Goal: Book appointment/travel/reservation

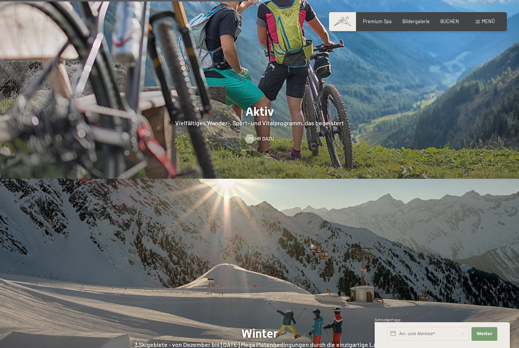
scroll to position [1381, 0]
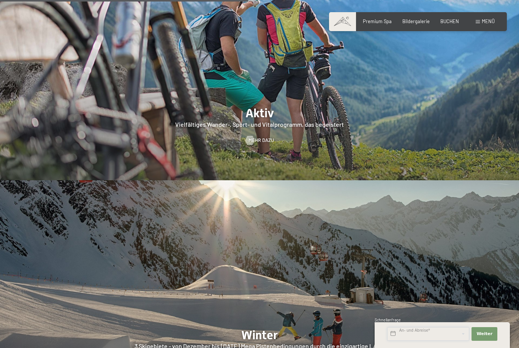
click at [427, 341] on input "text" at bounding box center [428, 334] width 82 height 14
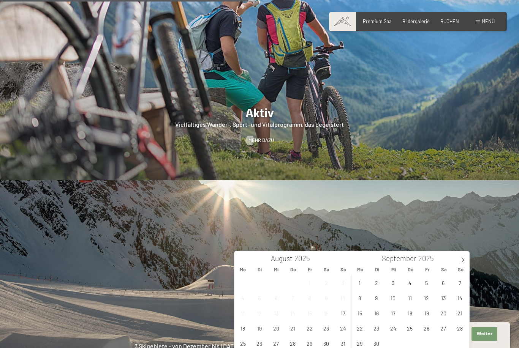
click at [459, 259] on span at bounding box center [462, 257] width 13 height 13
click at [463, 257] on icon at bounding box center [462, 259] width 5 height 5
click at [463, 261] on icon at bounding box center [462, 259] width 5 height 5
click at [462, 262] on icon at bounding box center [462, 260] width 3 height 5
type input "2026"
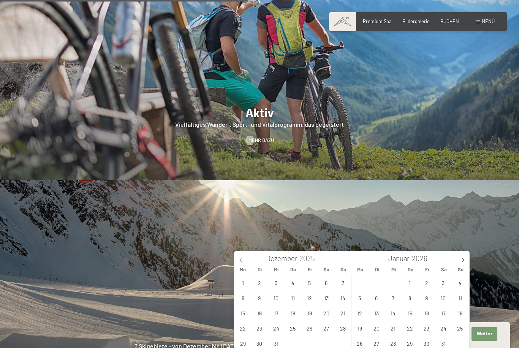
click at [464, 261] on icon at bounding box center [462, 259] width 5 height 5
type input "2026"
click at [461, 261] on icon at bounding box center [462, 259] width 5 height 5
click at [461, 259] on icon at bounding box center [462, 259] width 5 height 5
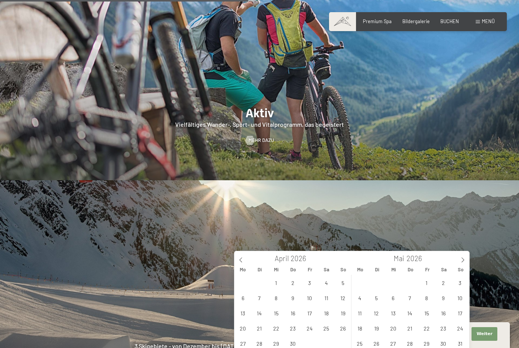
click at [462, 259] on icon at bounding box center [462, 259] width 5 height 5
click at [465, 330] on span "28" at bounding box center [459, 328] width 15 height 15
click at [459, 262] on span at bounding box center [462, 257] width 13 height 13
click at [426, 284] on span "3" at bounding box center [426, 282] width 15 height 15
type input "So. [DATE] - [DATE]"
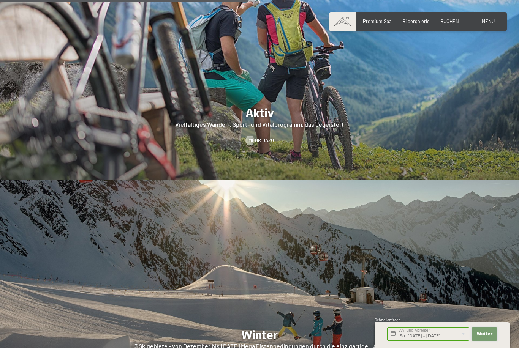
click at [495, 341] on button "Weiter Adressfelder ausblenden" at bounding box center [484, 334] width 26 height 14
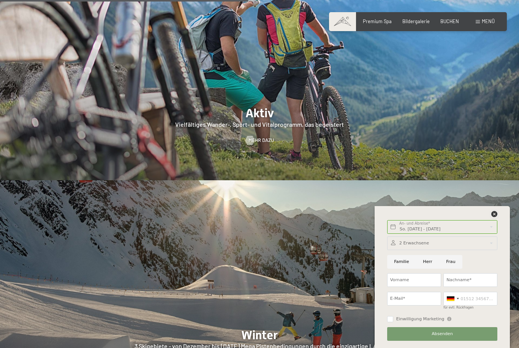
click at [492, 217] on icon at bounding box center [494, 214] width 6 height 6
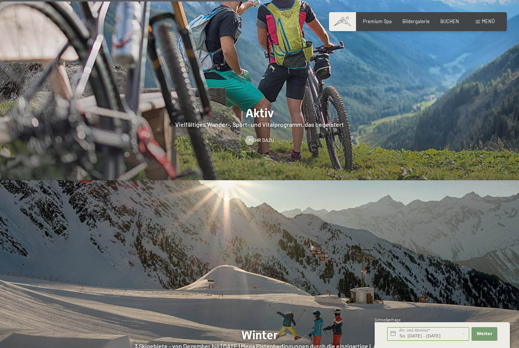
click at [476, 24] on div "Menü" at bounding box center [484, 21] width 19 height 7
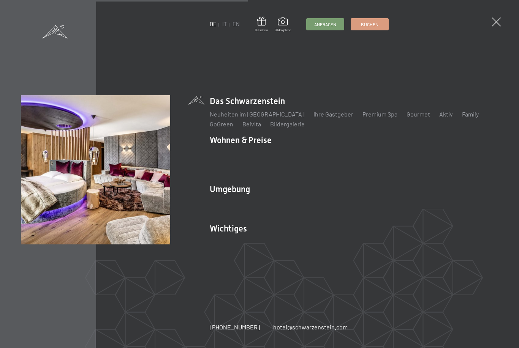
click at [293, 157] on link "Zimmer & Preise" at bounding box center [290, 153] width 44 height 7
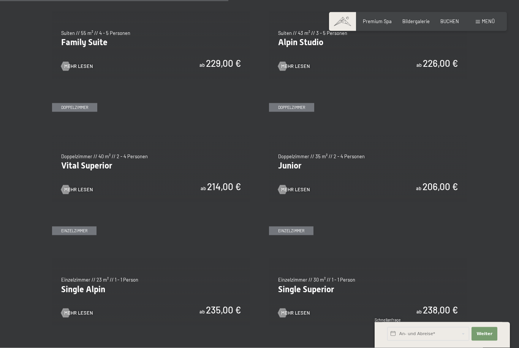
scroll to position [805, 0]
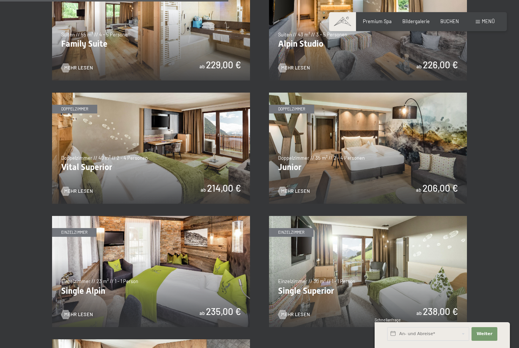
click at [364, 156] on img at bounding box center [368, 148] width 198 height 111
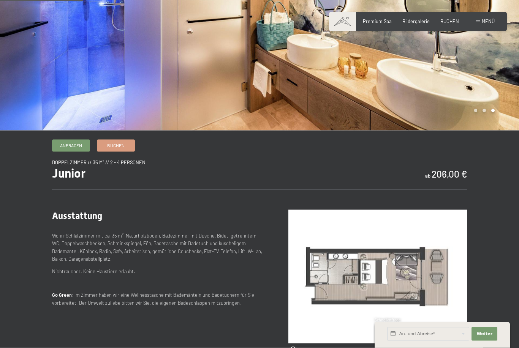
scroll to position [126, 0]
